Goal: Transaction & Acquisition: Book appointment/travel/reservation

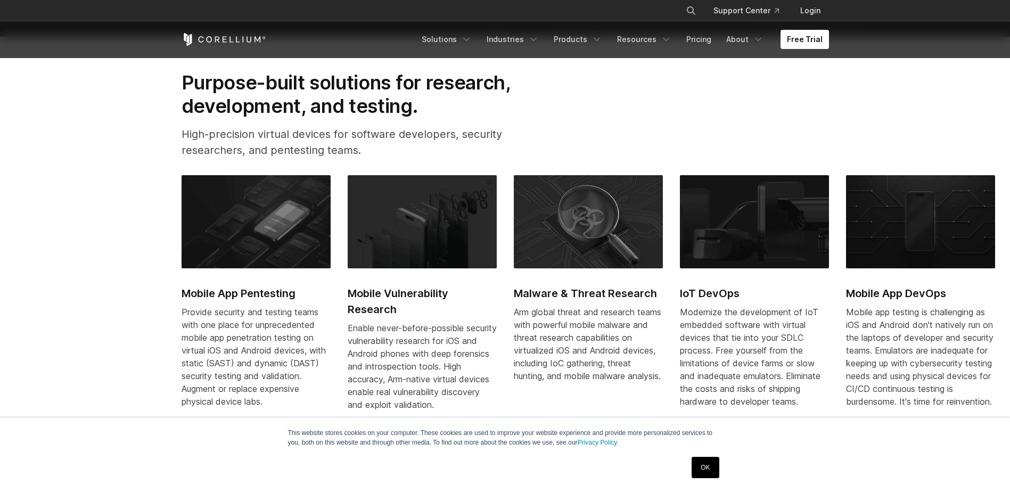
scroll to position [532, 0]
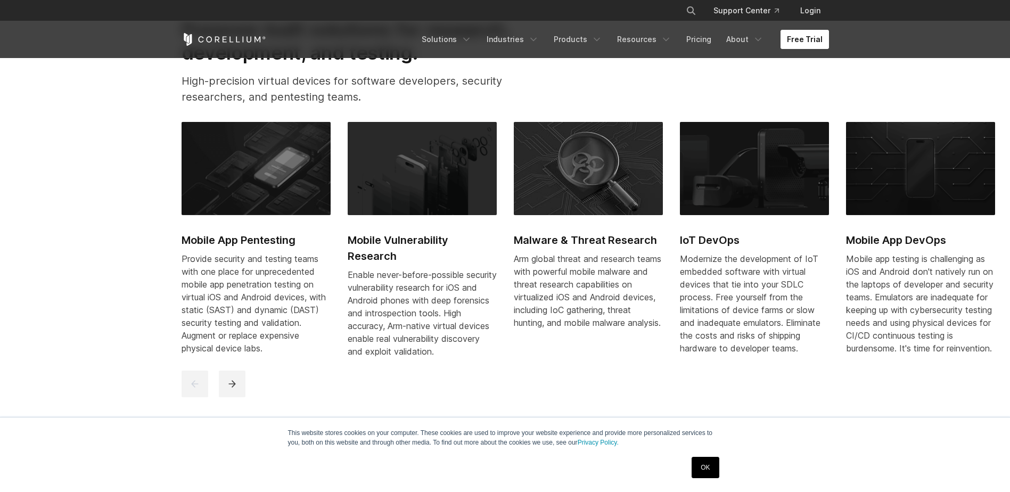
click at [812, 41] on link "Free Trial" at bounding box center [804, 39] width 48 height 19
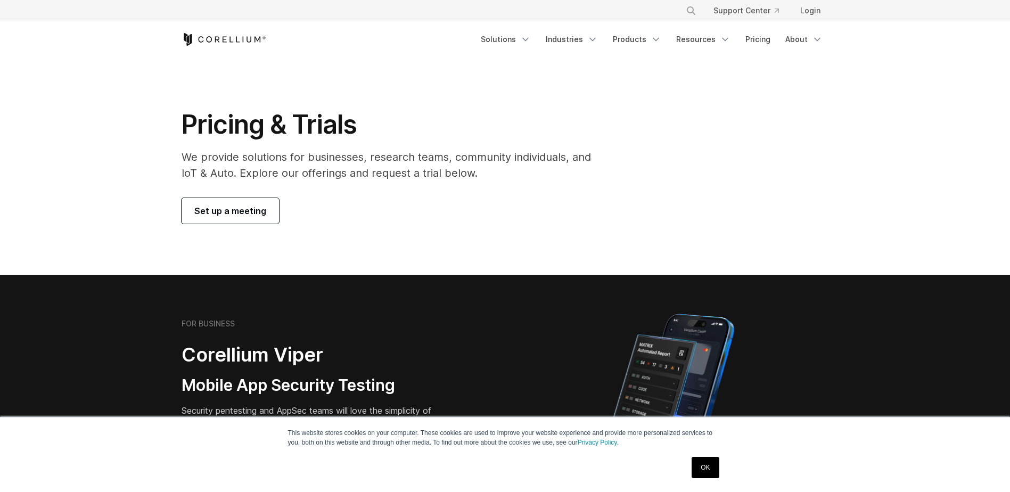
click at [223, 202] on link "Set up a meeting" at bounding box center [230, 211] width 97 height 26
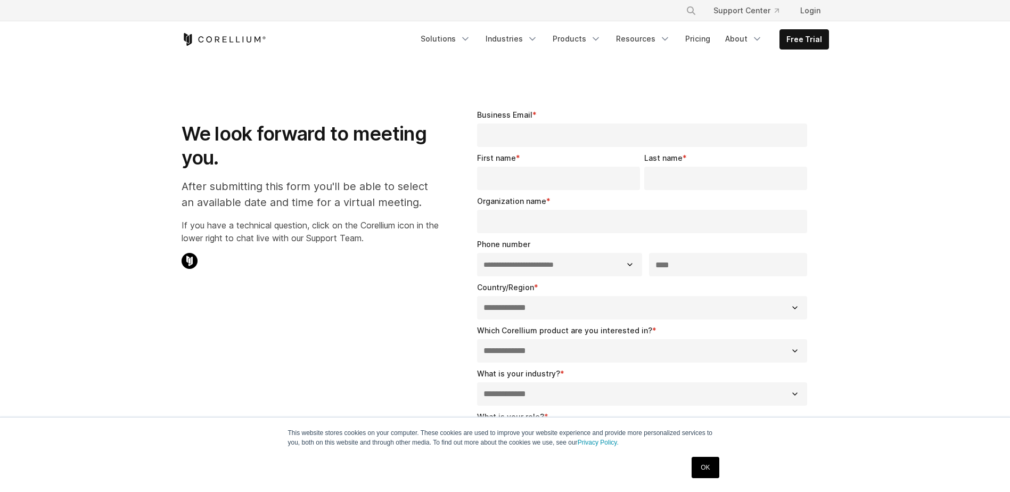
select select "**"
